Goal: Use online tool/utility: Utilize a website feature to perform a specific function

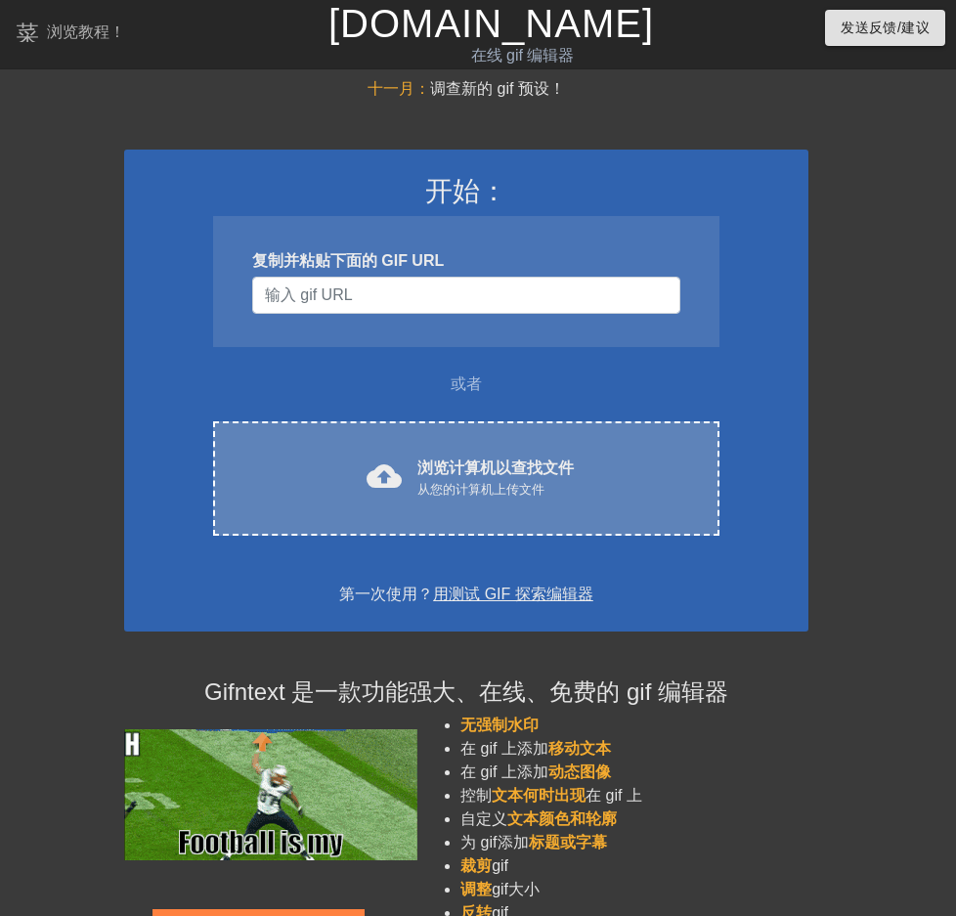
click at [518, 487] on font "从您的计算机上传文件" at bounding box center [480, 489] width 127 height 15
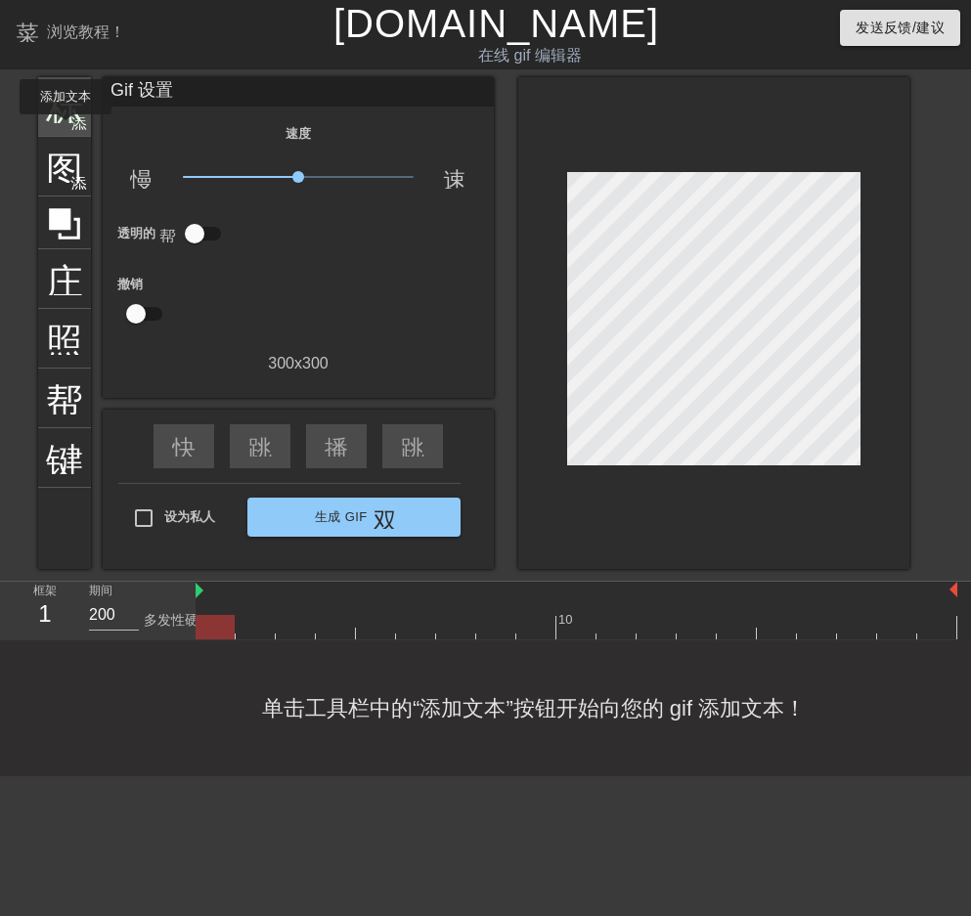
click at [65, 128] on div "标题 添加圆圈" at bounding box center [64, 107] width 53 height 60
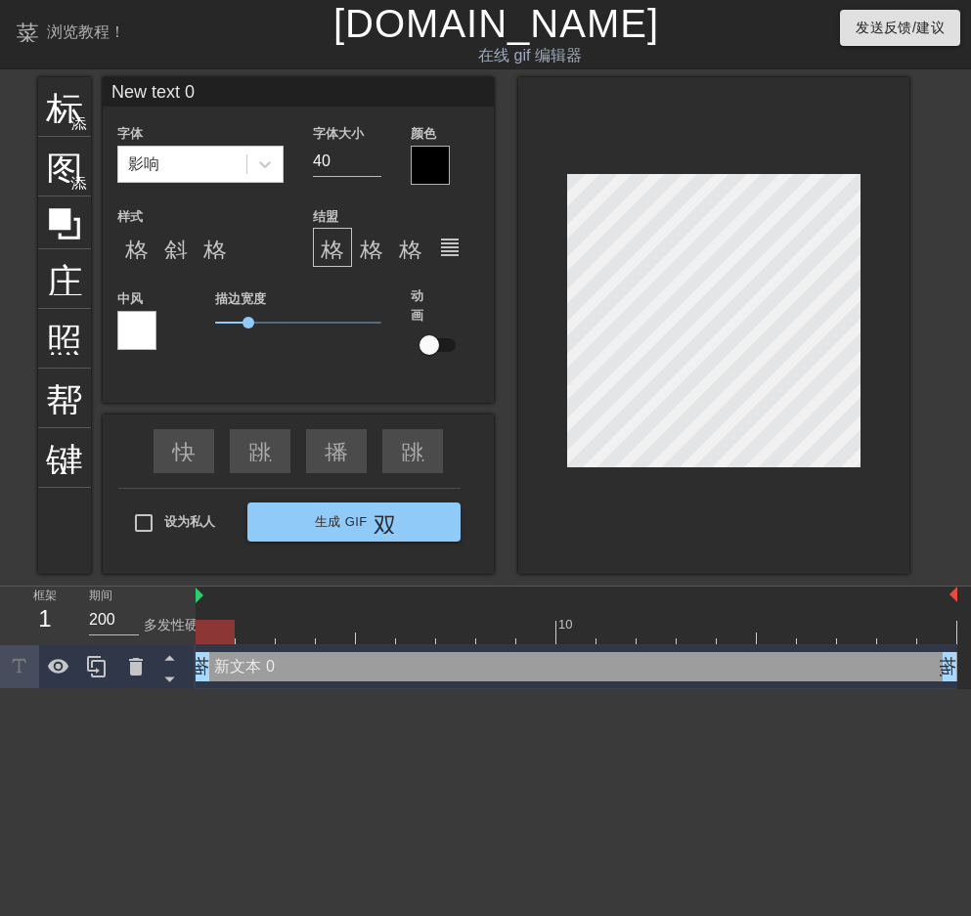
scroll to position [3, 5]
type input "New text"
type textarea "New text"
type input "New text"
type textarea "New text"
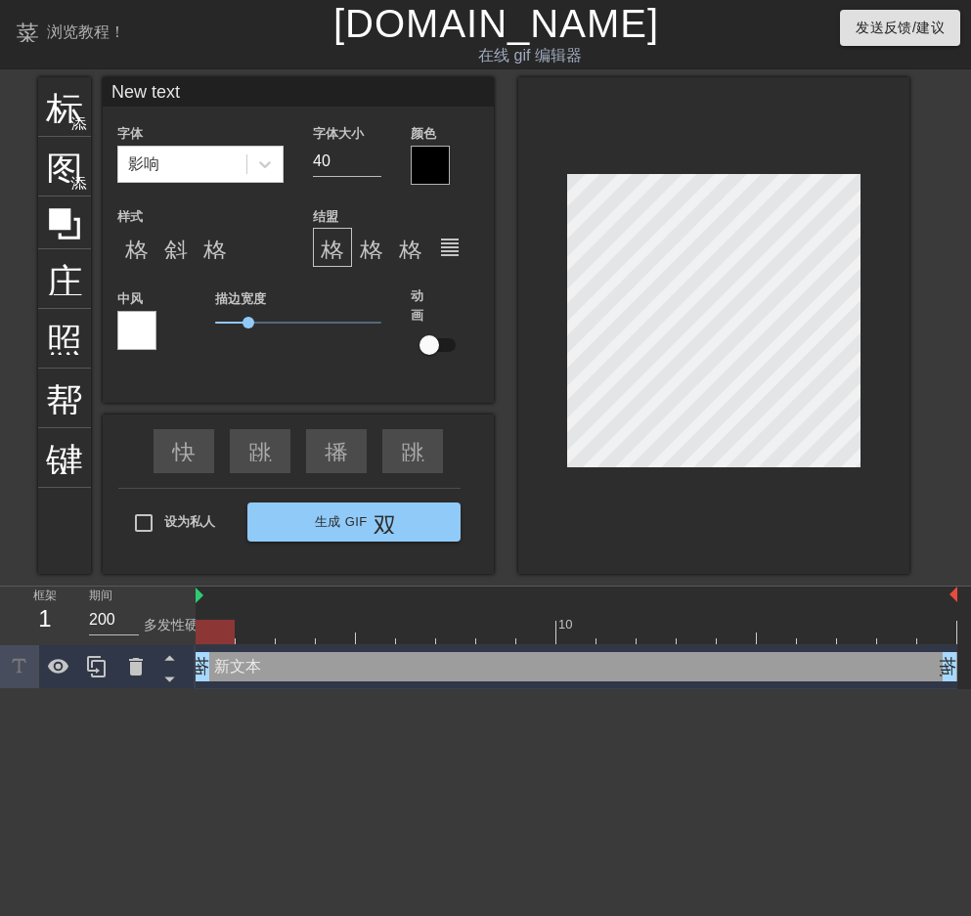
type input "New tex"
type textarea "New tex"
type input "New te"
type textarea "New te"
type input "New t"
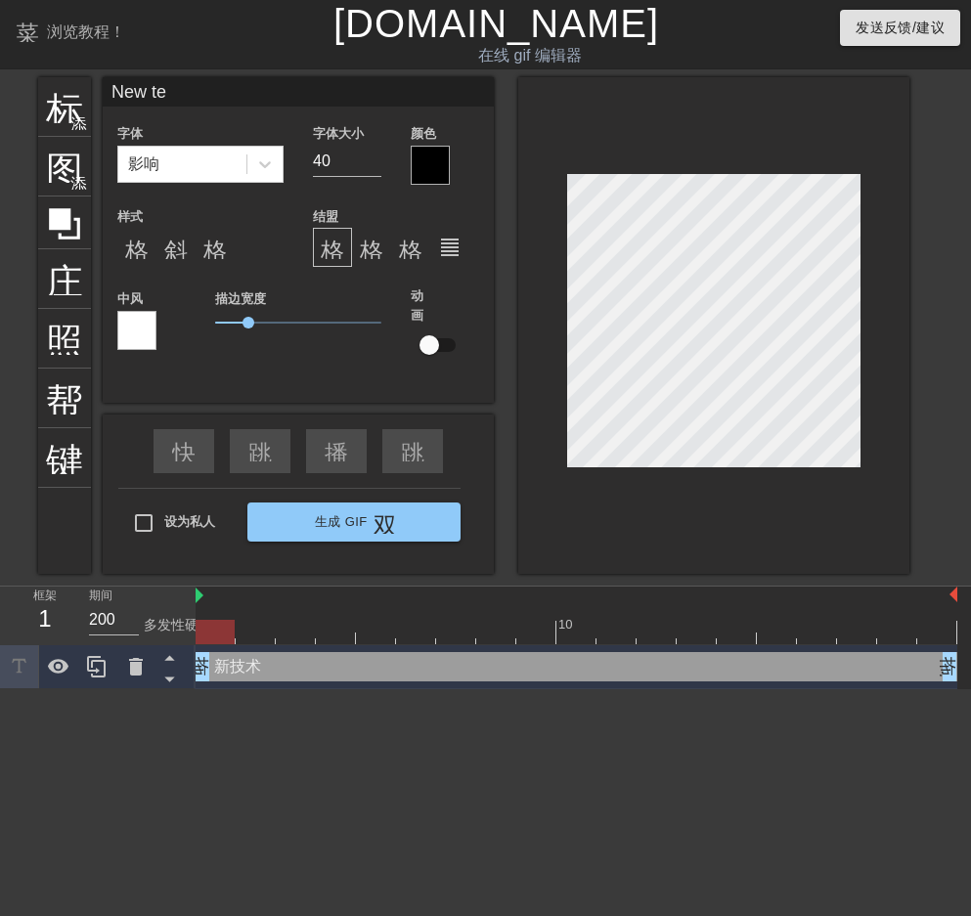
type textarea "New t"
type input "New"
type textarea "New"
type input "New"
type textarea "New"
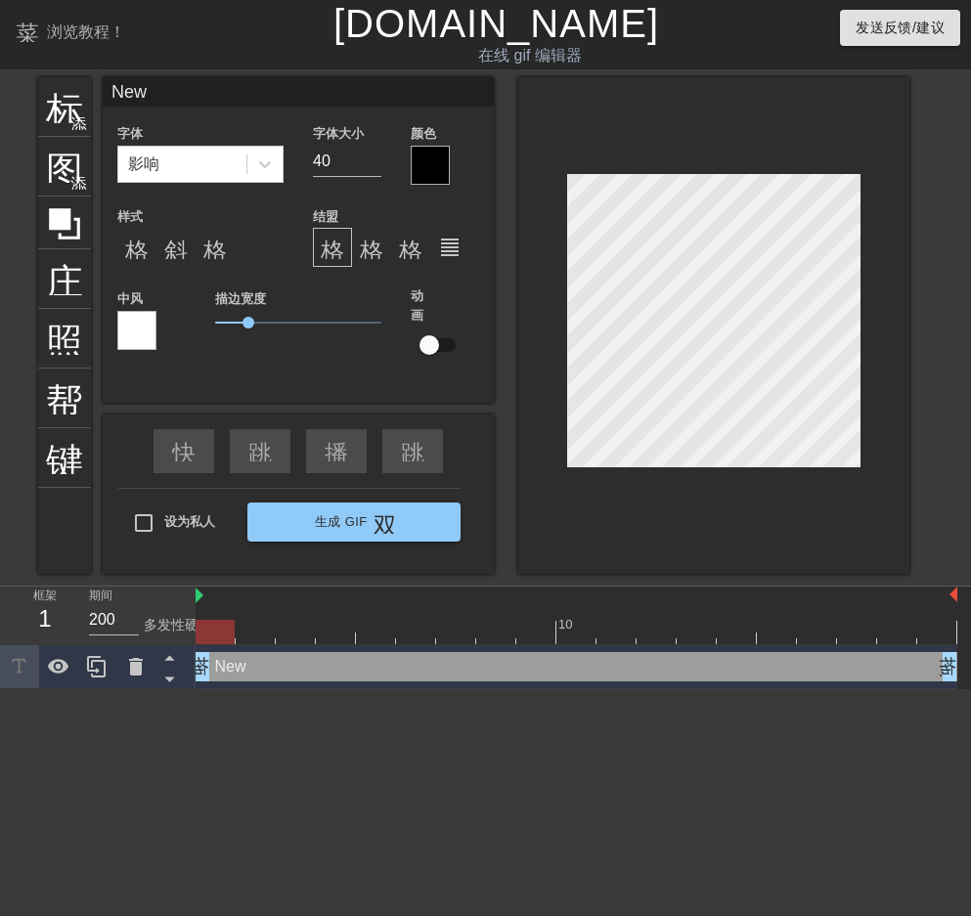
type input "Ne"
type textarea "Ne"
type input "N"
type textarea "N"
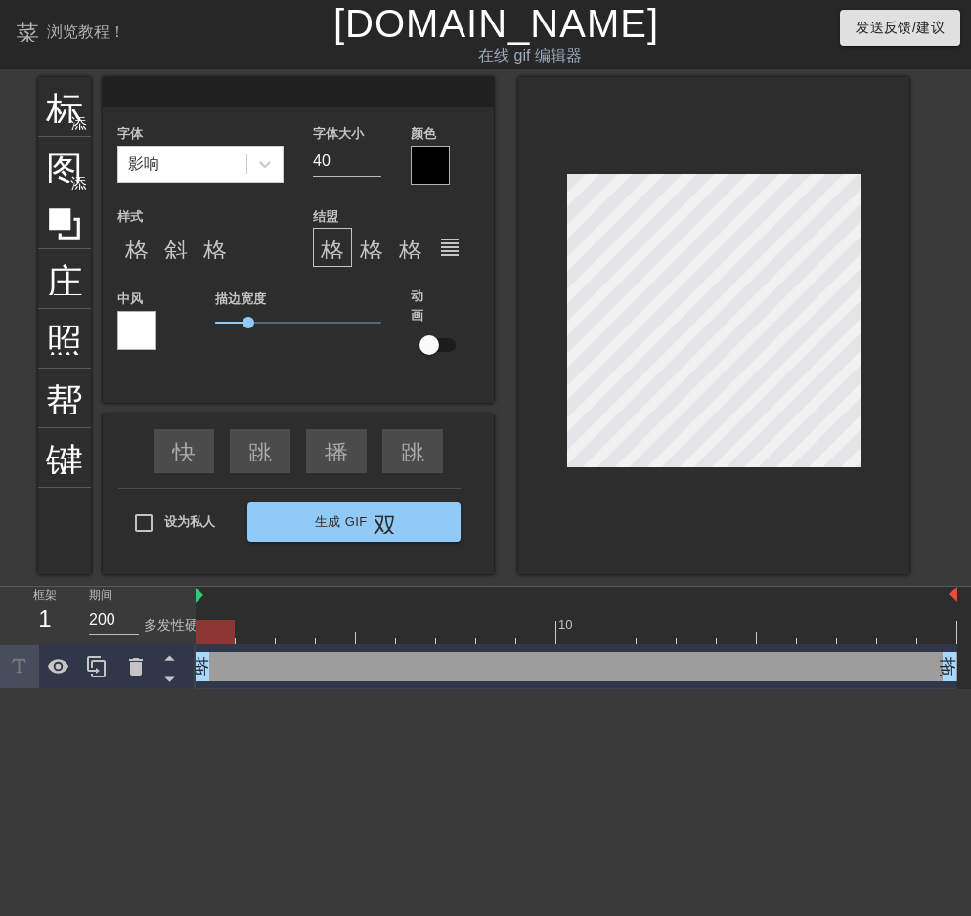
type input "J"
type textarea "J"
type input "[PERSON_NAME]"
type textarea "[PERSON_NAME]"
type input "Jac"
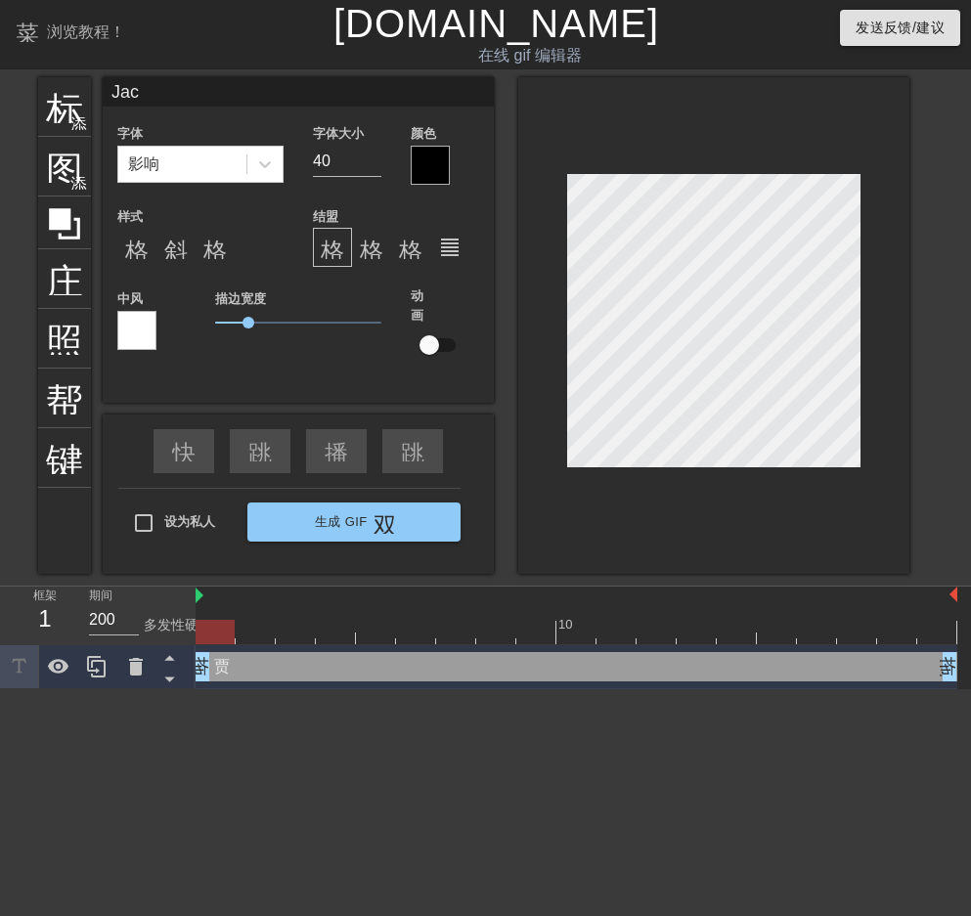
type textarea "Jac"
type input "Jack"
type textarea "Jack"
click at [435, 161] on div at bounding box center [430, 165] width 39 height 39
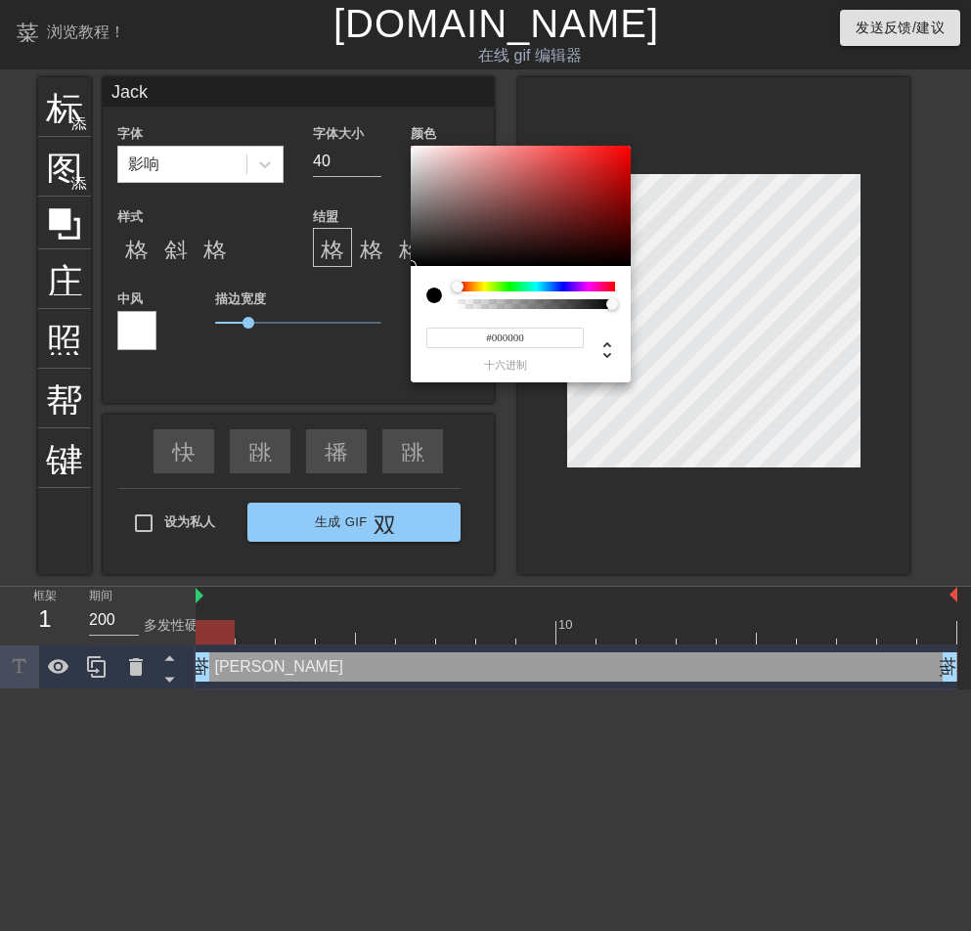
click at [606, 283] on div at bounding box center [535, 287] width 157 height 10
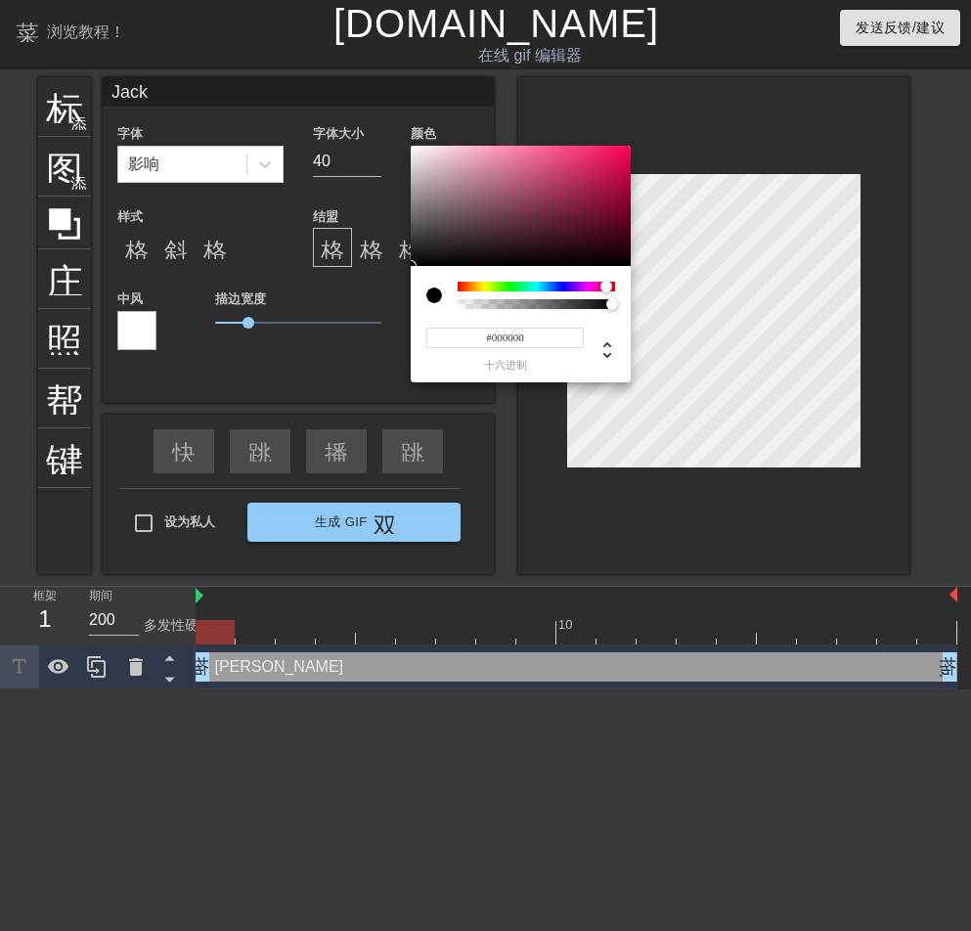
click at [601, 285] on div at bounding box center [606, 287] width 12 height 12
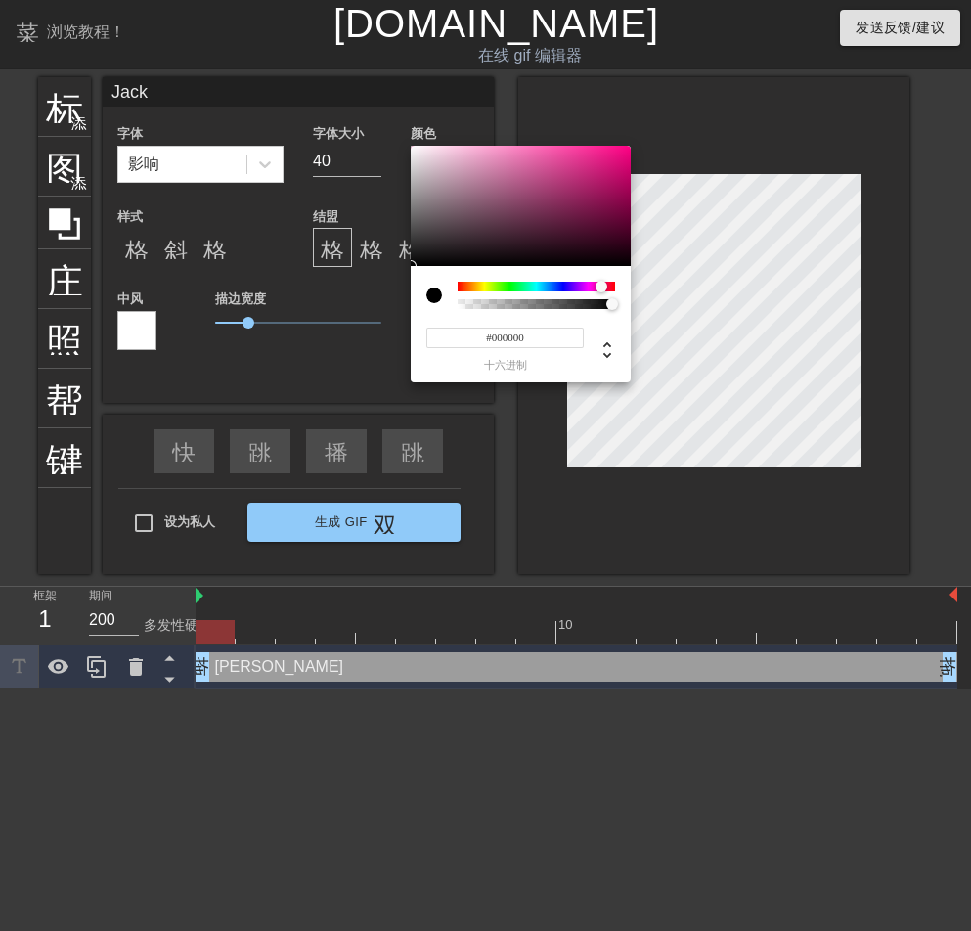
type input "0"
type input "1"
drag, startPoint x: 545, startPoint y: 301, endPoint x: 620, endPoint y: 302, distance: 74.3
click at [620, 302] on div at bounding box center [618, 305] width 12 height 12
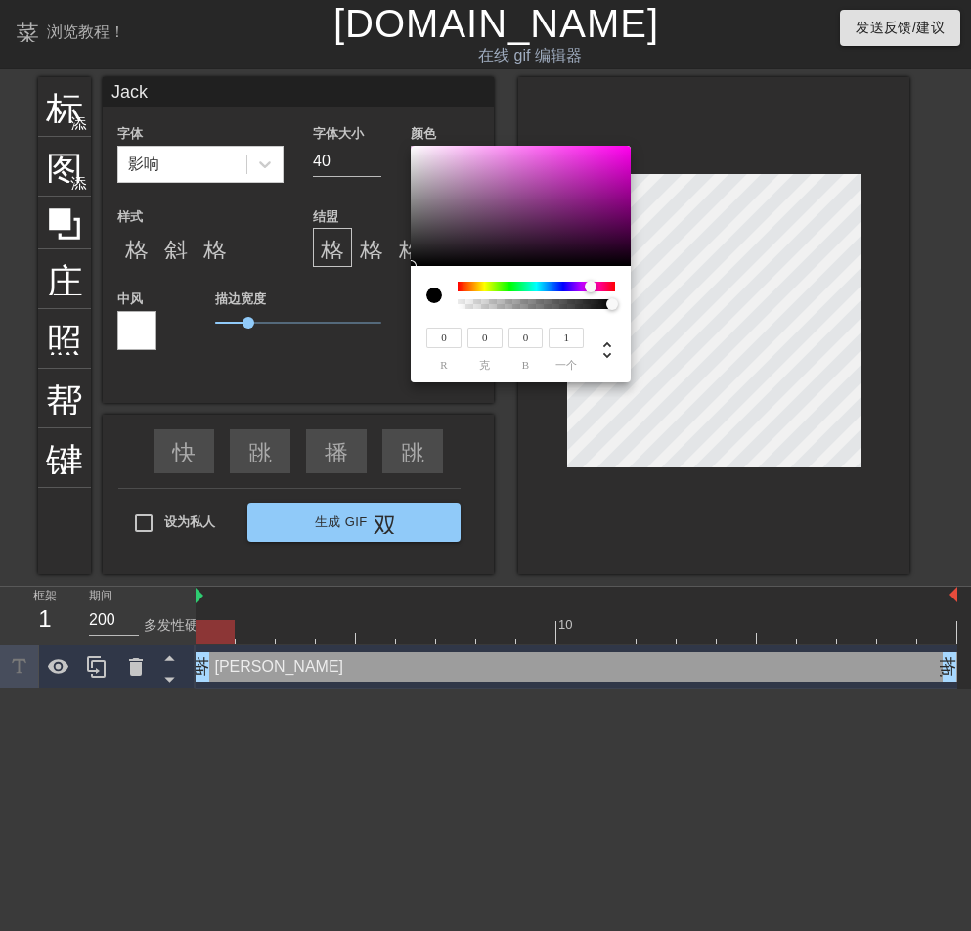
click at [590, 282] on div at bounding box center [535, 287] width 157 height 10
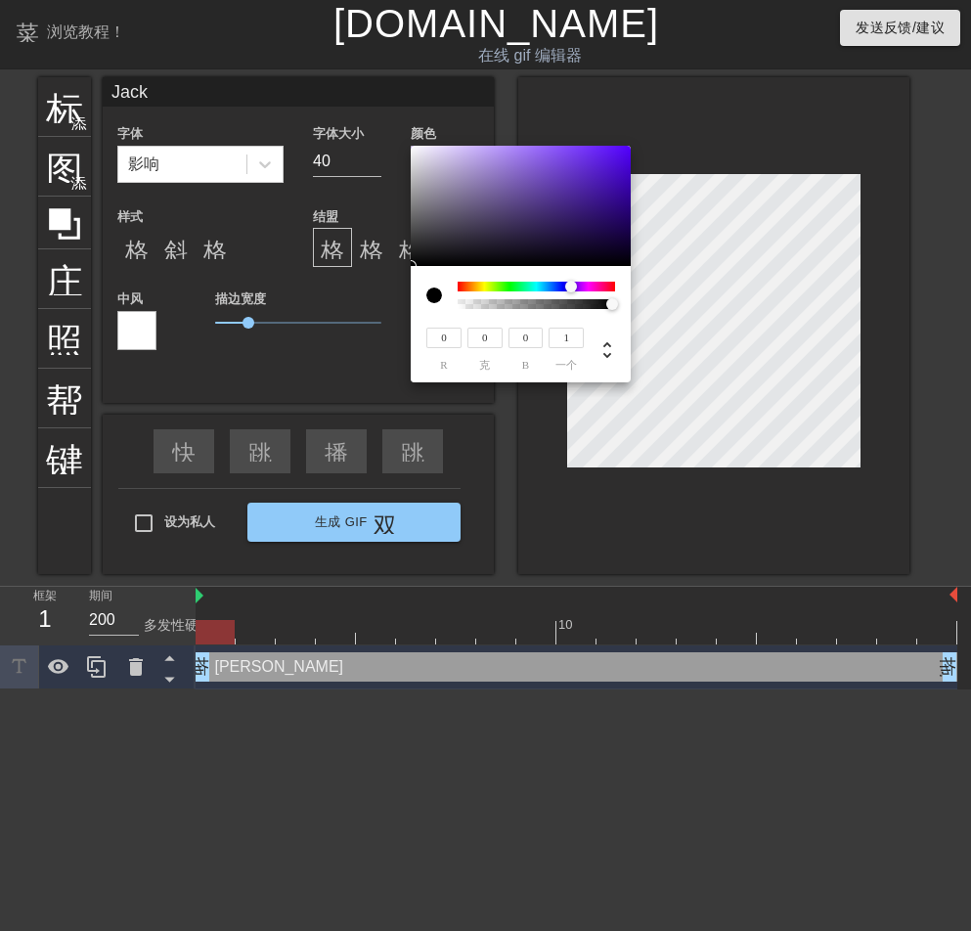
drag, startPoint x: 588, startPoint y: 284, endPoint x: 571, endPoint y: 285, distance: 16.6
click at [571, 285] on div at bounding box center [571, 287] width 12 height 12
type input "87"
type input "22"
type input "223"
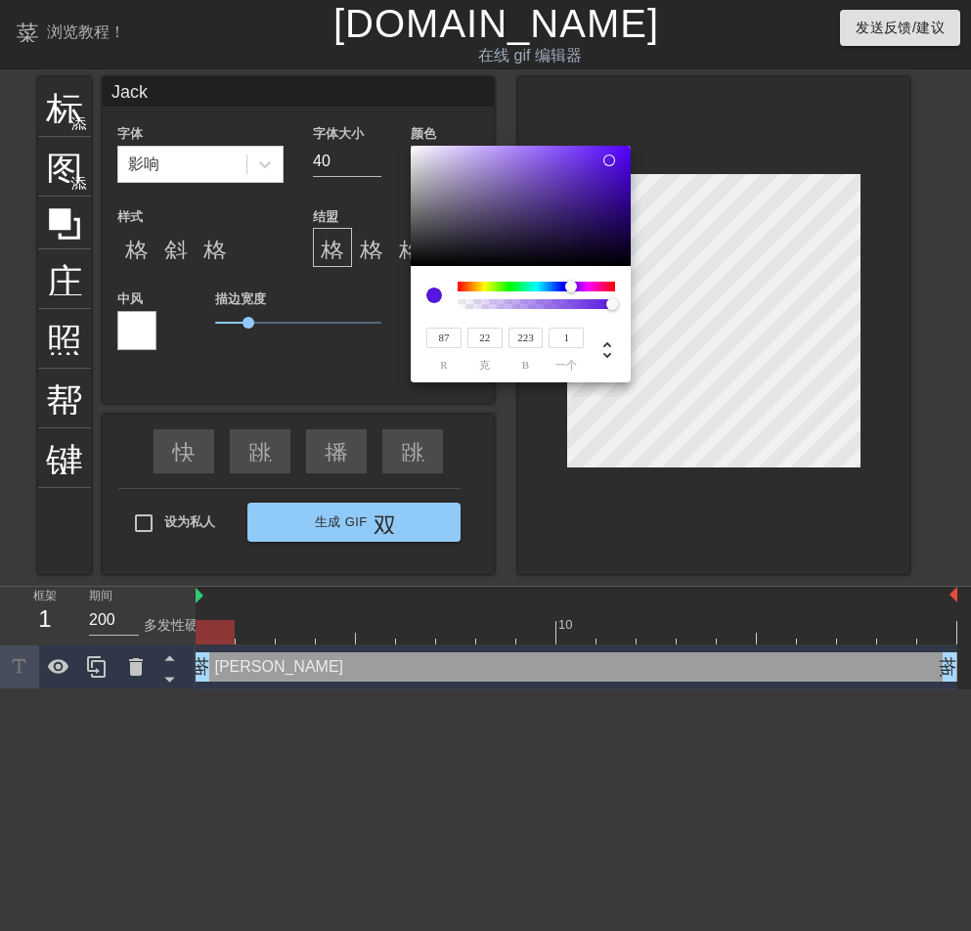
click at [609, 160] on div at bounding box center [521, 206] width 220 height 121
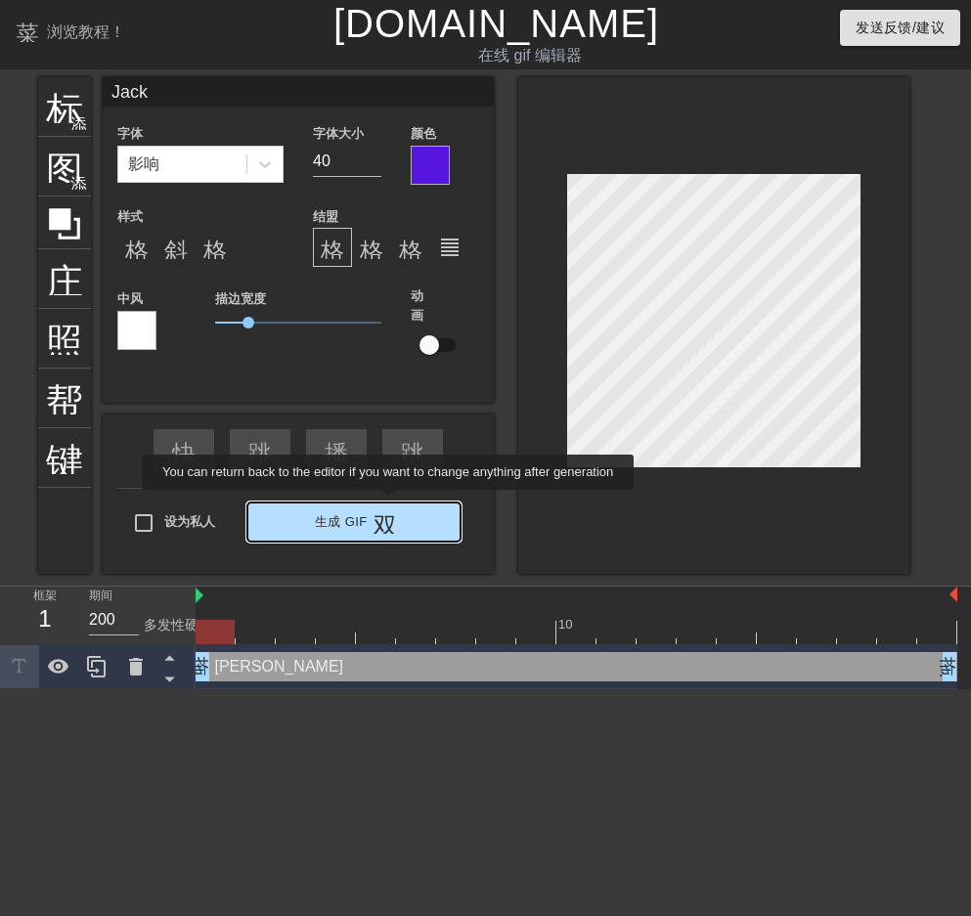
click at [387, 508] on div "设为私人 生成 Gif 双箭头" at bounding box center [289, 526] width 342 height 77
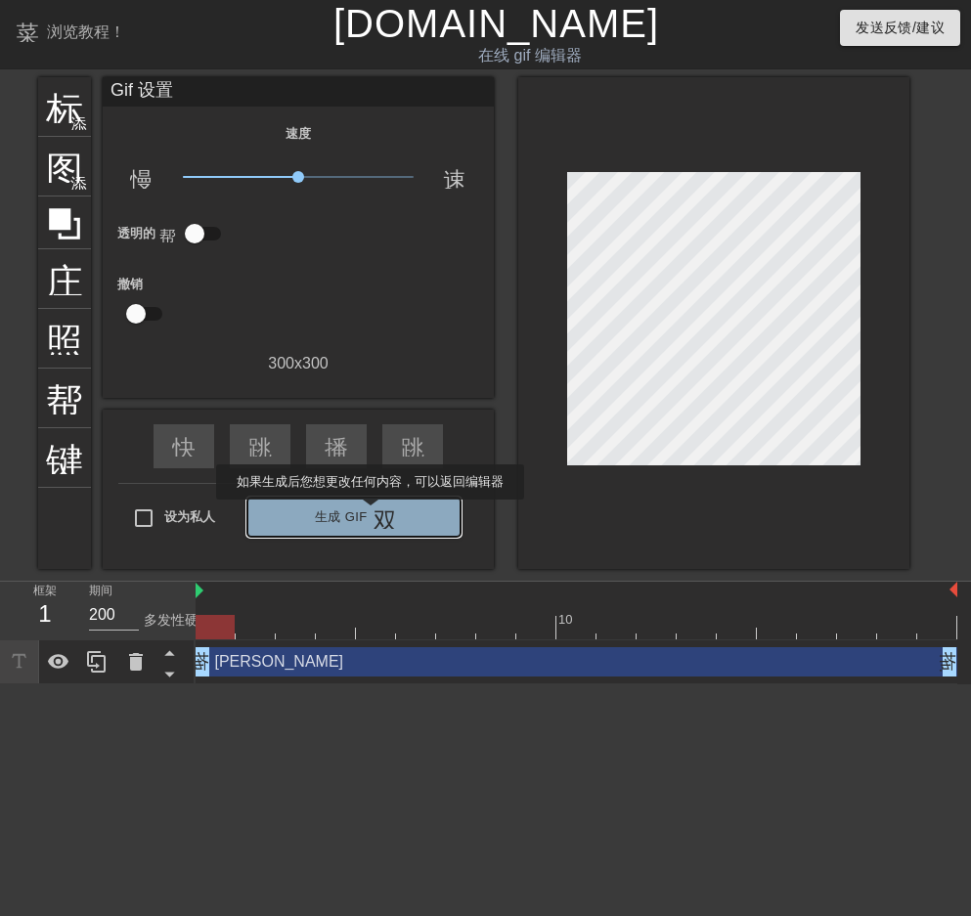
click at [370, 513] on span "生成 Gif 双箭头" at bounding box center [354, 516] width 198 height 23
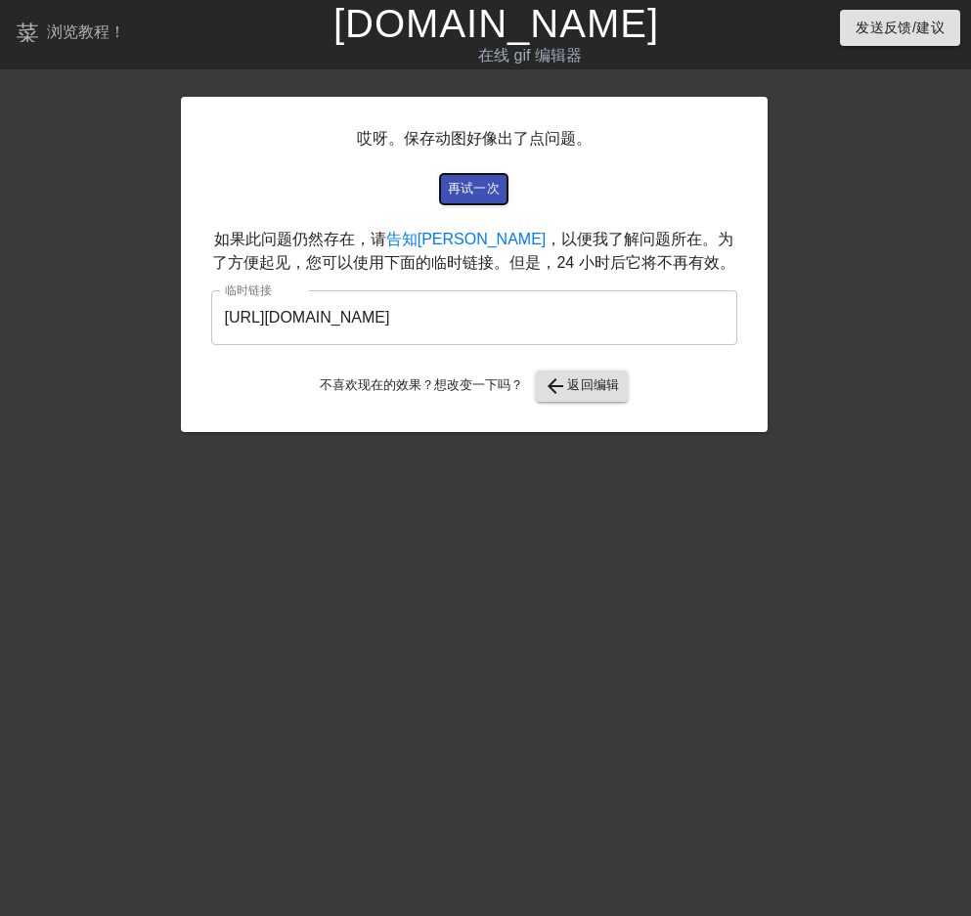
click at [469, 182] on font "再试一次" at bounding box center [474, 188] width 53 height 15
click at [491, 197] on font "再试一次" at bounding box center [474, 189] width 53 height 22
click at [571, 389] on font "返回编辑" at bounding box center [593, 384] width 53 height 15
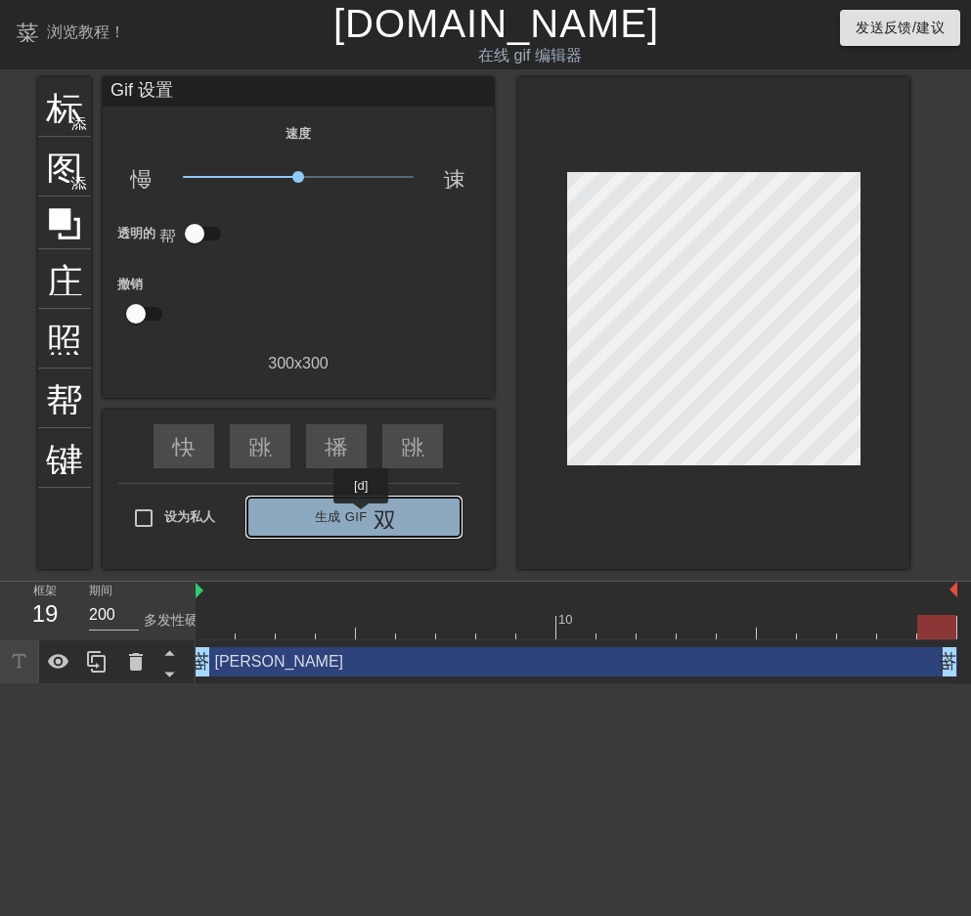
click at [362, 517] on font "生成 Gif" at bounding box center [341, 516] width 53 height 15
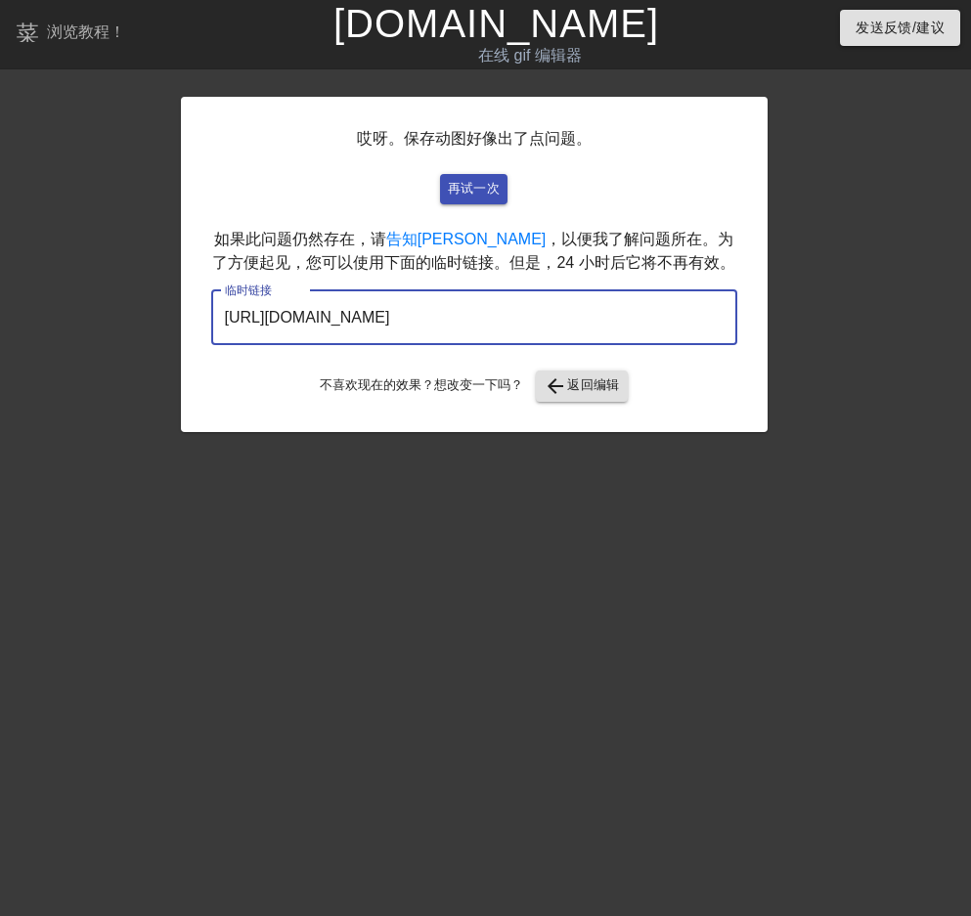
click at [639, 315] on input "[URL][DOMAIN_NAME]" at bounding box center [474, 317] width 526 height 55
click at [615, 327] on input "[URL][DOMAIN_NAME]" at bounding box center [474, 317] width 526 height 55
drag, startPoint x: 498, startPoint y: 308, endPoint x: 453, endPoint y: 318, distance: 46.0
click at [452, 318] on input "[URL][DOMAIN_NAME]" at bounding box center [474, 317] width 526 height 55
drag, startPoint x: 634, startPoint y: 318, endPoint x: 193, endPoint y: 314, distance: 441.9
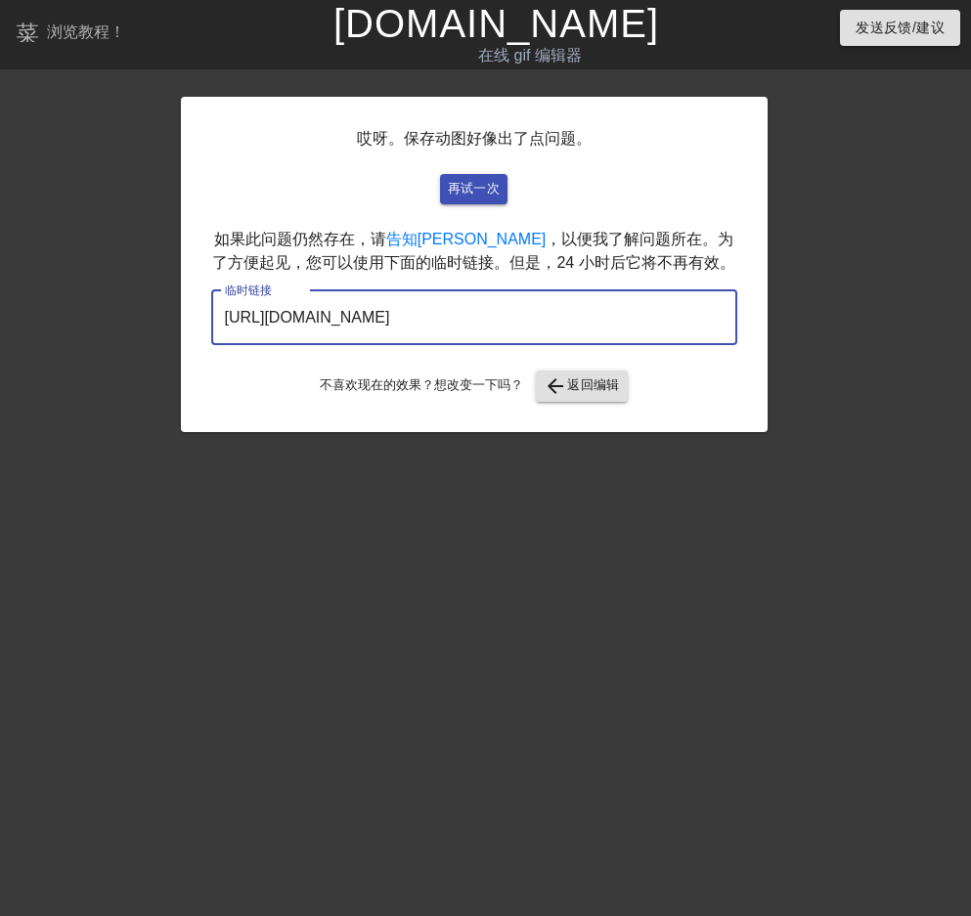
click at [193, 314] on div "哎呀。保存动图好像出了点问题。 再试一次 如果此问题仍然存在，请 告知我 ，以便我了解问题所在。为了方便起见，您可以使用下面的临时链接。但是，24 小时后它将…" at bounding box center [474, 264] width 587 height 335
